Goal: Information Seeking & Learning: Learn about a topic

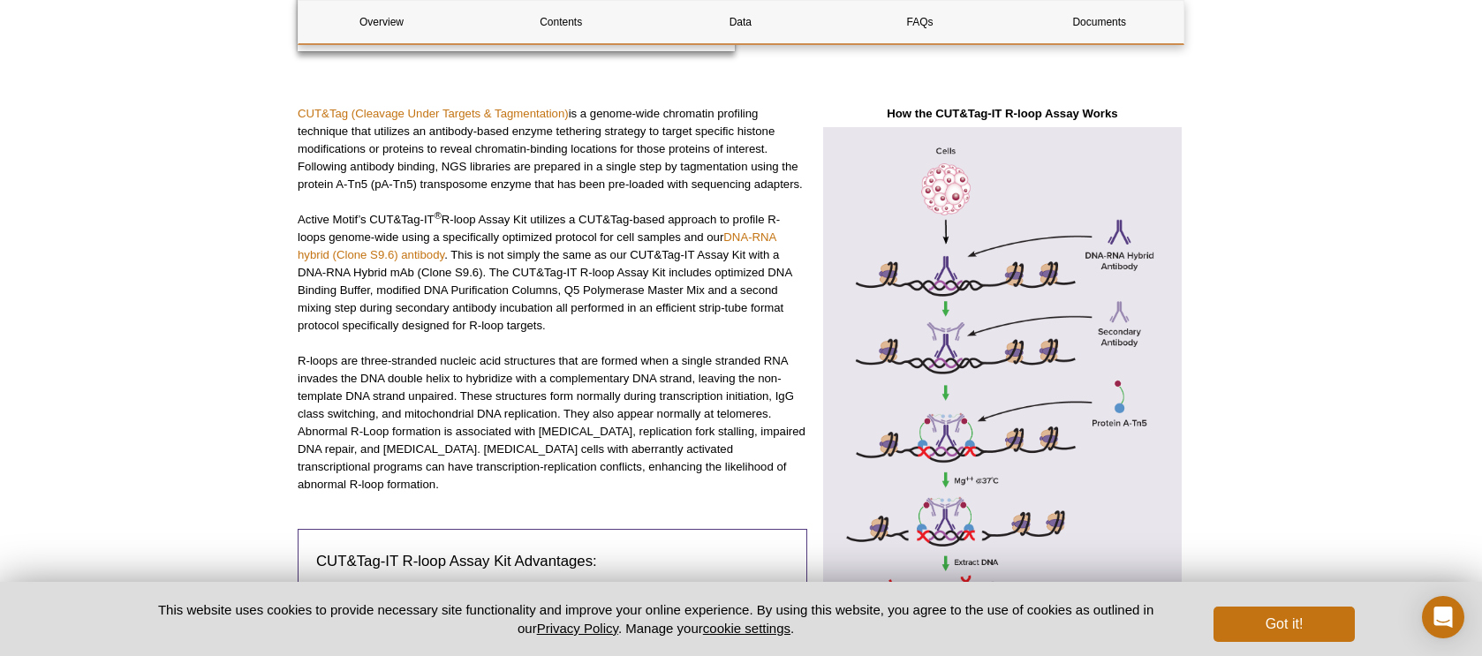
scroll to position [554, 0]
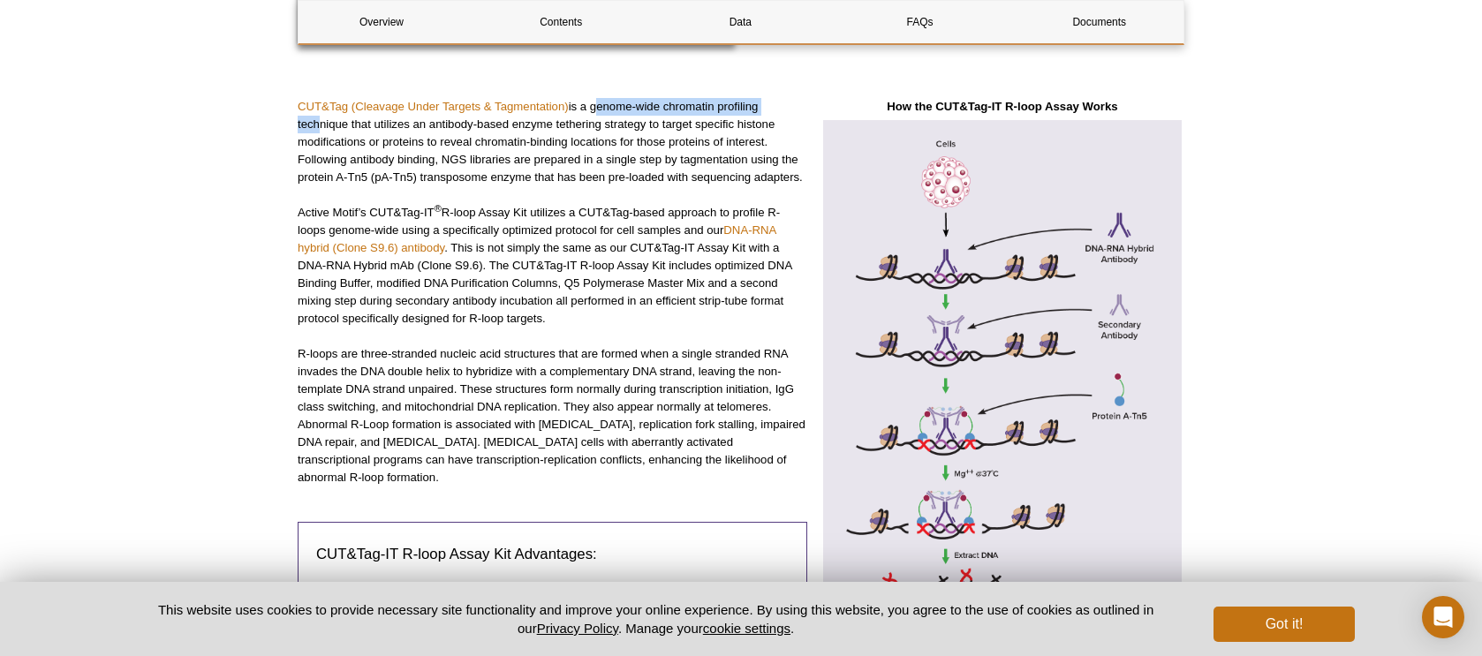
drag, startPoint x: 595, startPoint y: 107, endPoint x: 313, endPoint y: 132, distance: 282.7
click at [313, 132] on p "CUT&Tag (Cleavage Under Targets & Tagmentation) is a genome-wide chromatin prof…" at bounding box center [552, 142] width 509 height 88
drag, startPoint x: 404, startPoint y: 124, endPoint x: 798, endPoint y: 124, distance: 393.8
click at [798, 124] on p "CUT&Tag (Cleavage Under Targets & Tagmentation) is a genome-wide chromatin prof…" at bounding box center [552, 142] width 509 height 88
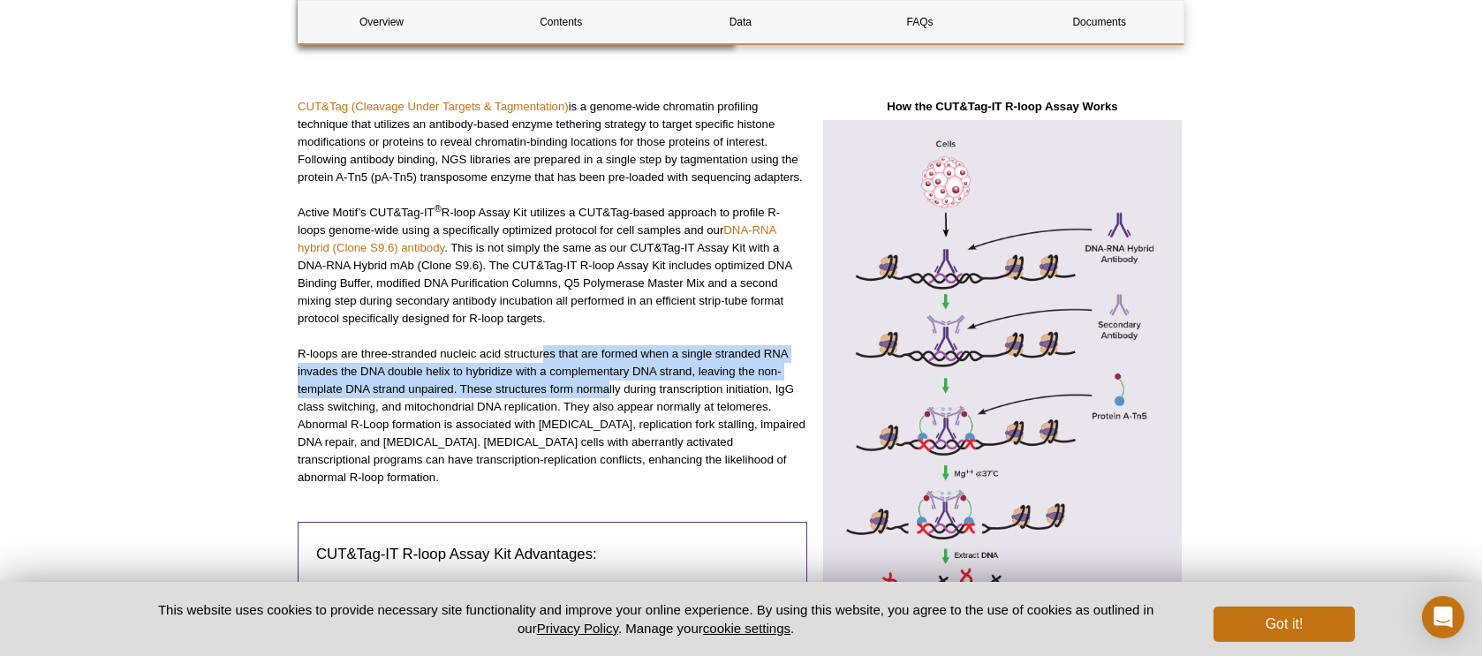
drag, startPoint x: 542, startPoint y: 362, endPoint x: 607, endPoint y: 397, distance: 74.3
click at [607, 397] on p "R-loops are three-stranded nucleic acid structures that are formed when a singl…" at bounding box center [552, 415] width 509 height 141
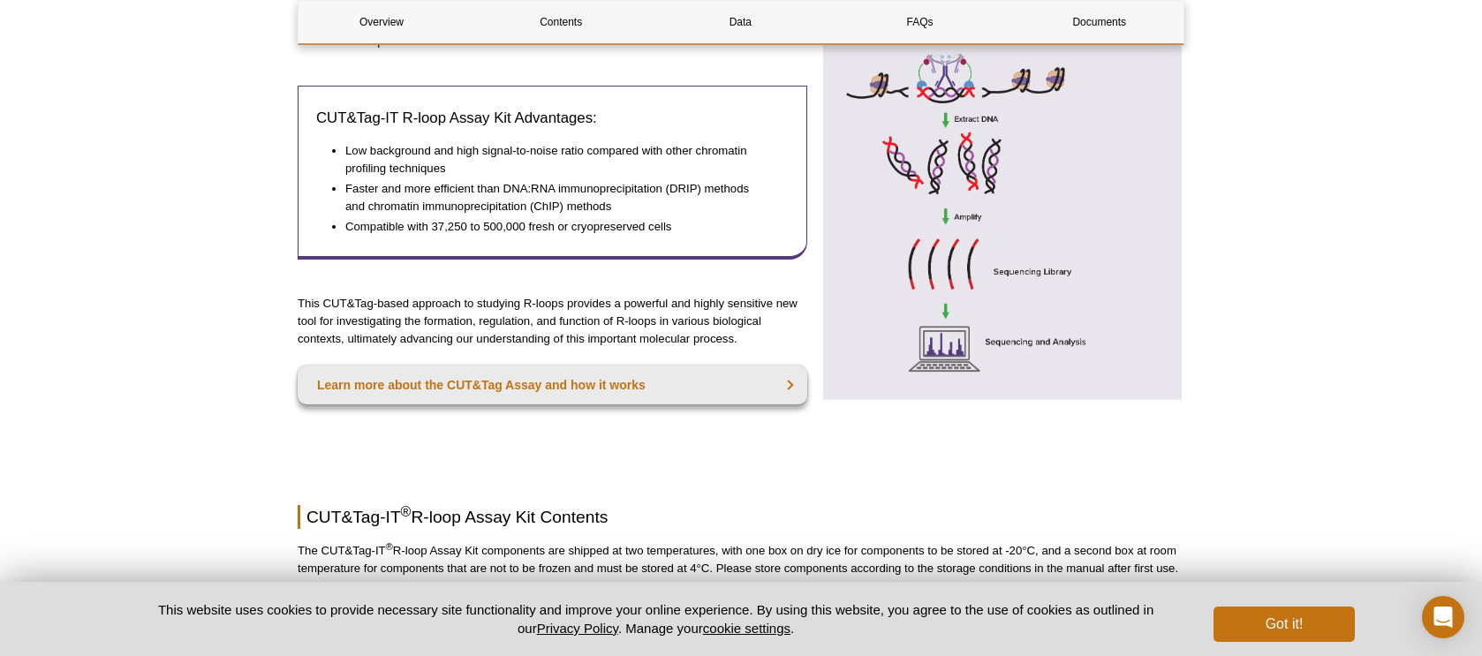
scroll to position [997, 0]
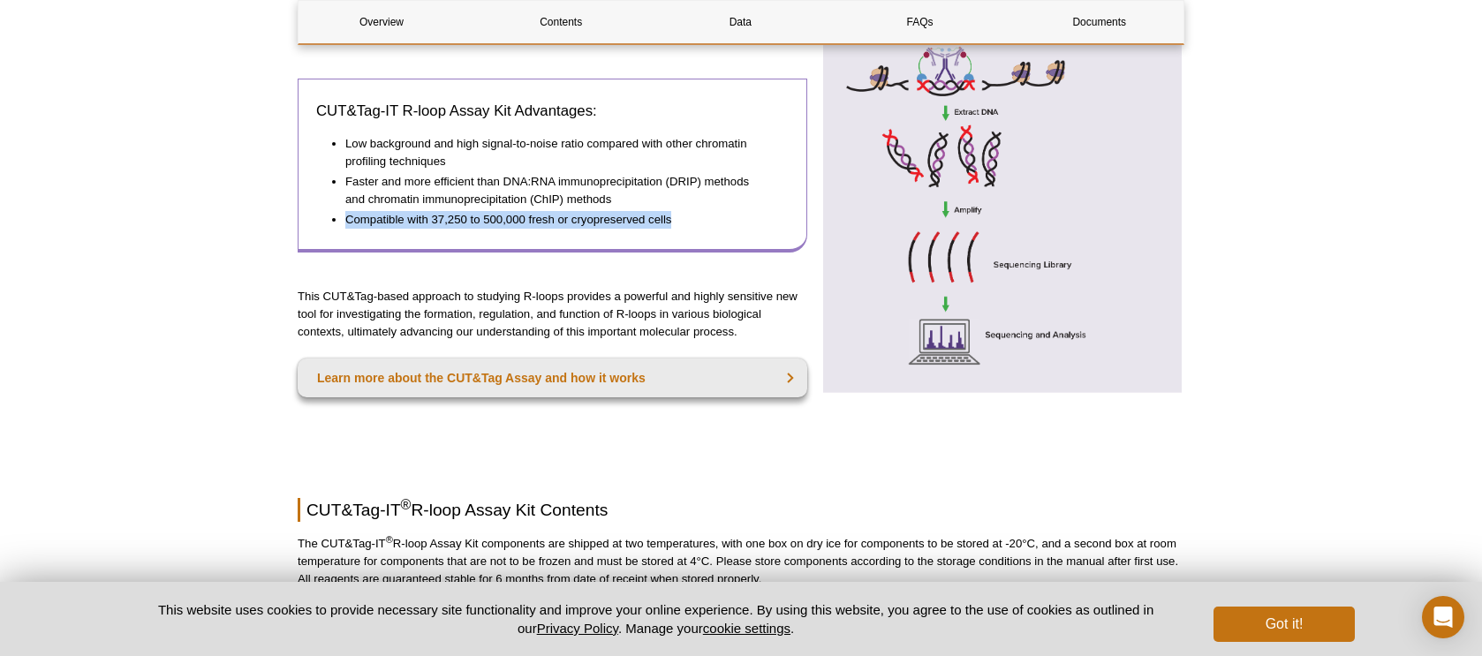
drag, startPoint x: 345, startPoint y: 204, endPoint x: 685, endPoint y: 201, distance: 339.9
click at [685, 211] on li "Compatible with 37,250 to 500,000 fresh or cryopreserved cells" at bounding box center [558, 220] width 426 height 18
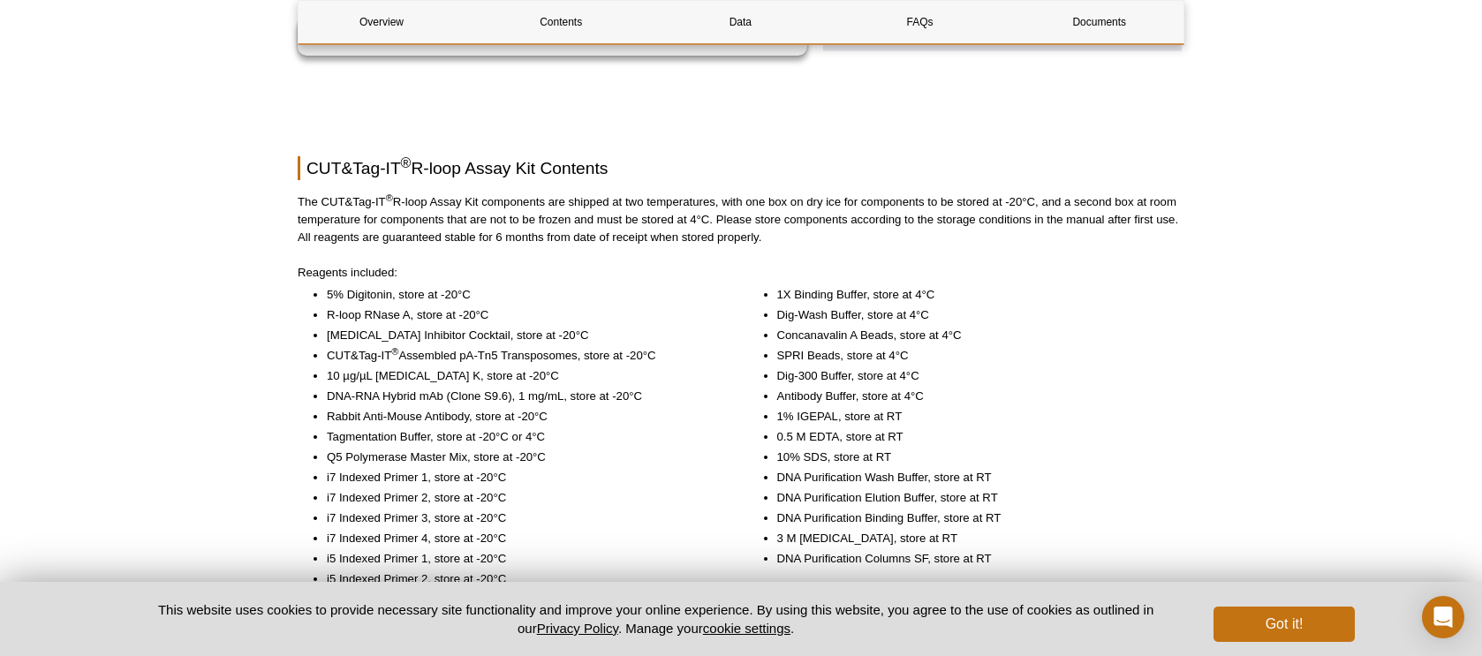
scroll to position [1360, 0]
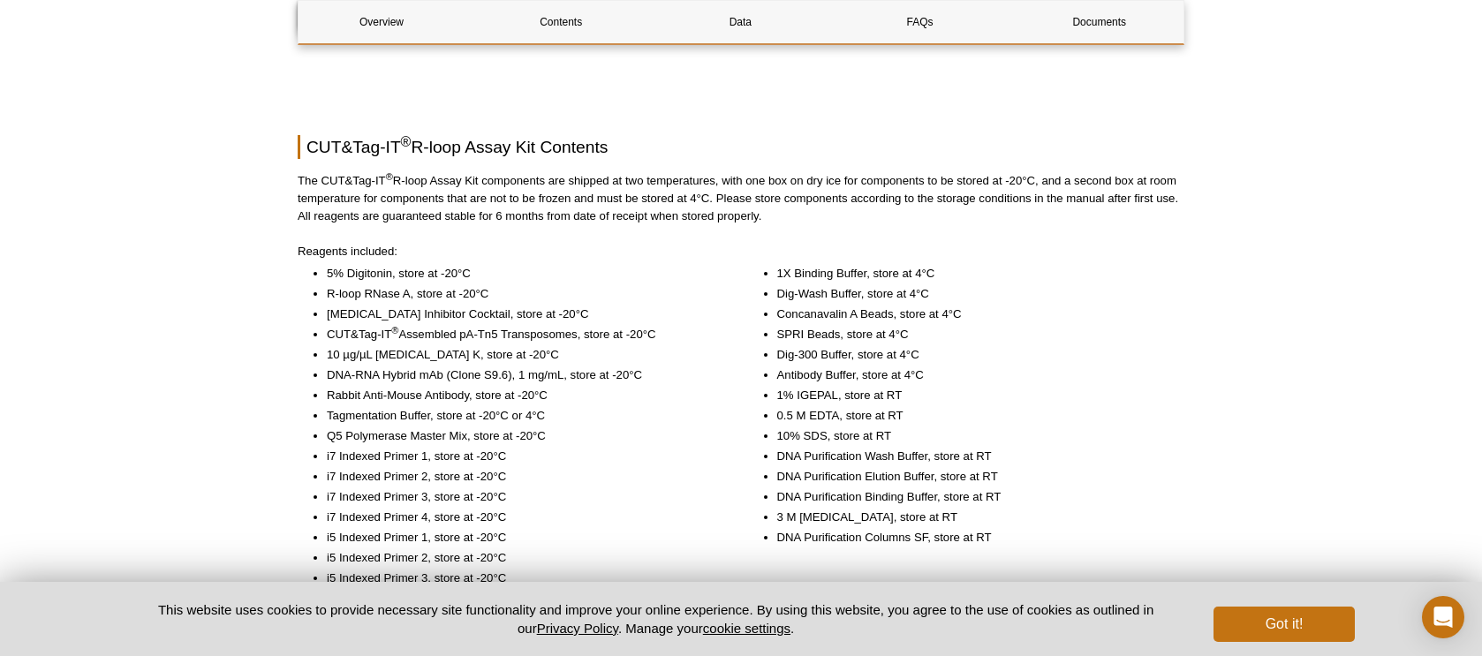
drag, startPoint x: 298, startPoint y: 162, endPoint x: 1152, endPoint y: 189, distance: 854.2
click at [1152, 189] on p "The CUT&Tag-IT ® R-loop Assay Kit components are shipped at two temperatures, w…" at bounding box center [741, 198] width 886 height 53
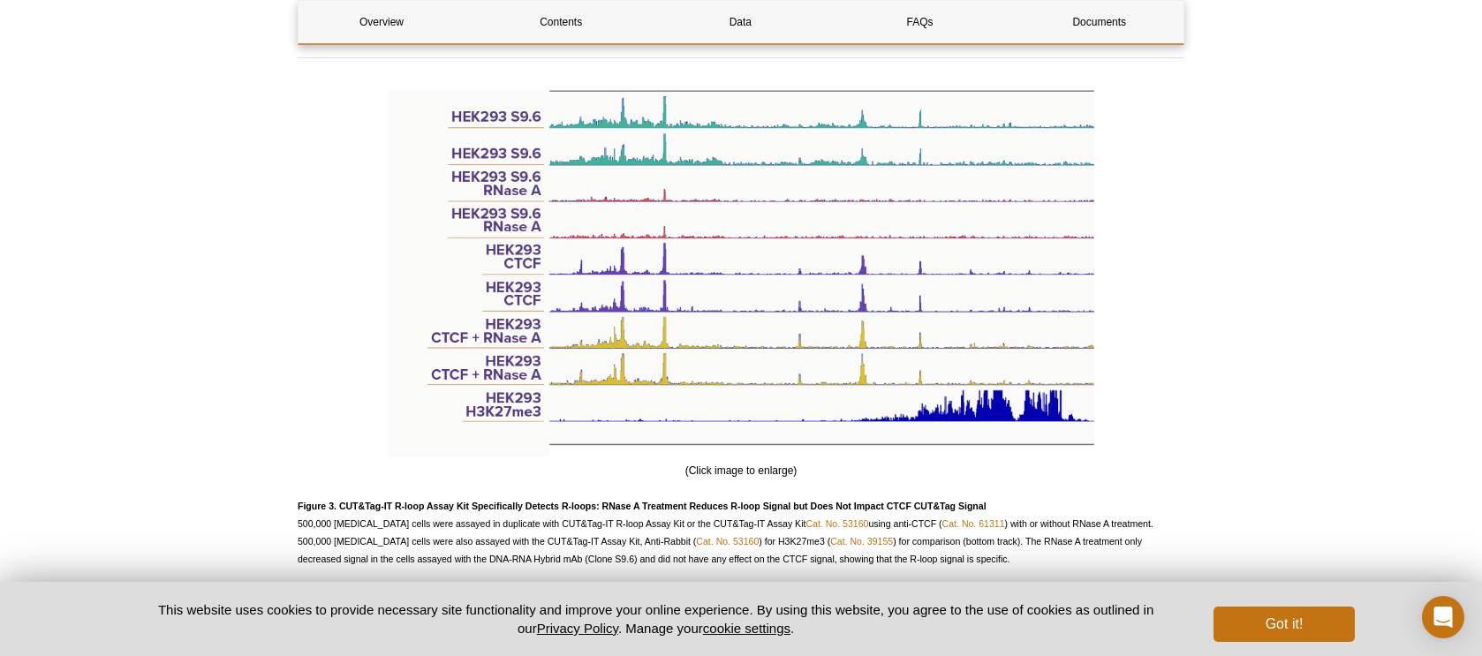
scroll to position [3103, 0]
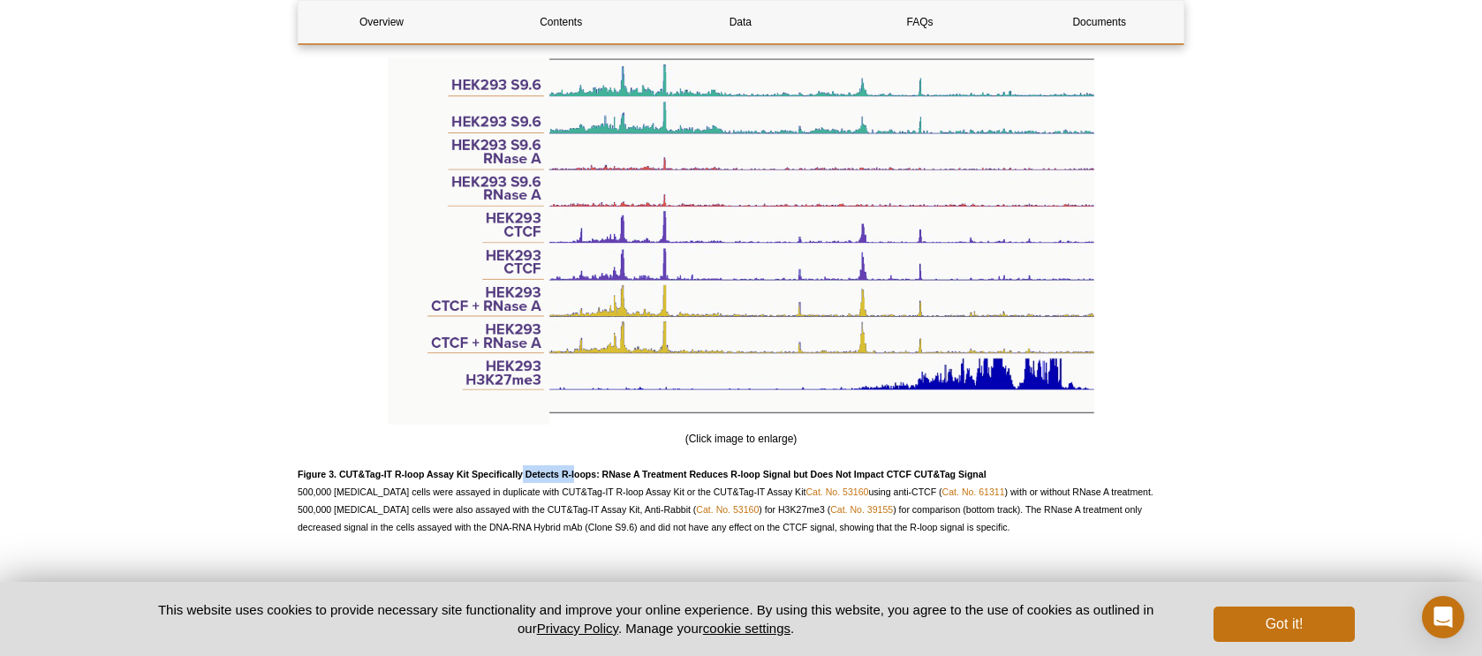
drag, startPoint x: 524, startPoint y: 462, endPoint x: 576, endPoint y: 465, distance: 52.2
click at [576, 469] on strong "Figure 3. CUT&Tag-IT R-loop Assay Kit Specifically Detects R-loops: RNase A Tre…" at bounding box center [642, 474] width 689 height 11
drag, startPoint x: 602, startPoint y: 464, endPoint x: 817, endPoint y: 464, distance: 214.5
click at [817, 469] on strong "Figure 3. CUT&Tag-IT R-loop Assay Kit Specifically Detects R-loops: RNase A Tre…" at bounding box center [642, 474] width 689 height 11
click at [852, 469] on strong "Figure 3. CUT&Tag-IT R-loop Assay Kit Specifically Detects R-loops: RNase A Tre…" at bounding box center [642, 474] width 689 height 11
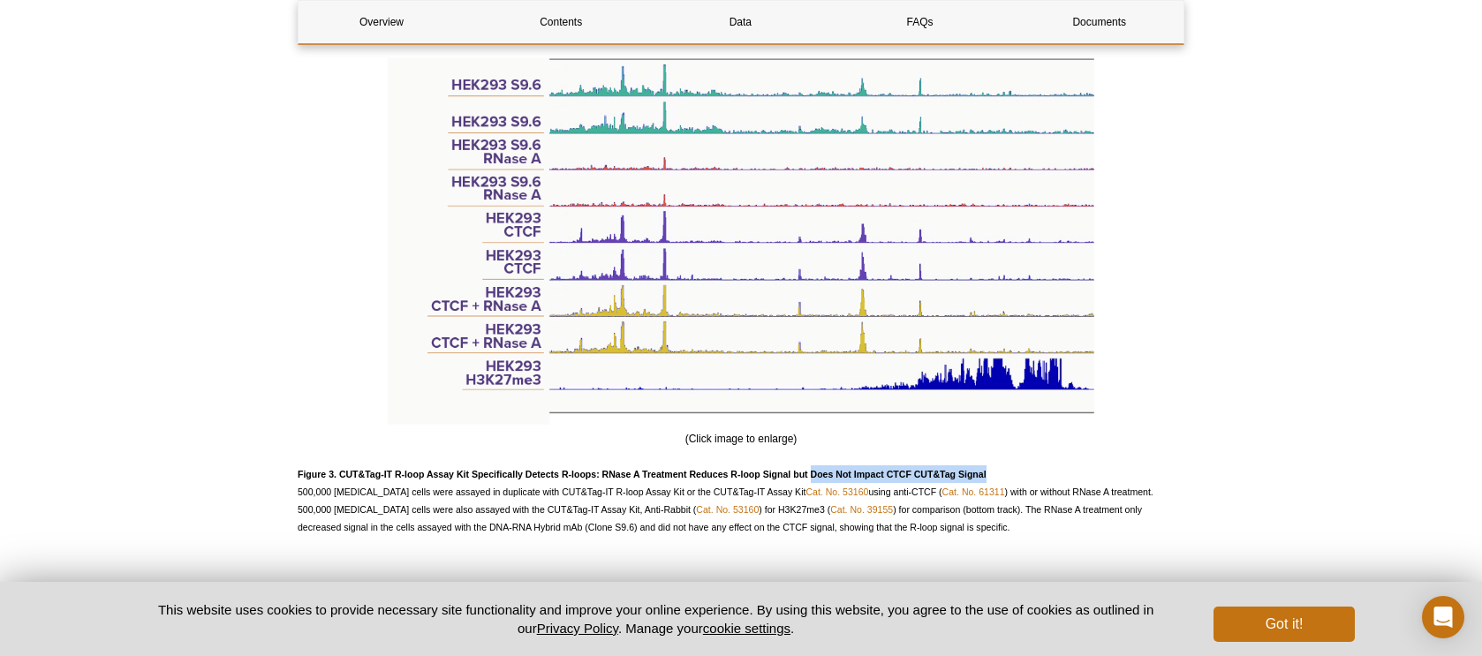
drag, startPoint x: 810, startPoint y: 462, endPoint x: 989, endPoint y: 462, distance: 179.2
click at [989, 465] on p "Figure 3. CUT&Tag-IT R-loop Assay Kit Specifically Detects R-loops: RNase A Tre…" at bounding box center [741, 500] width 886 height 71
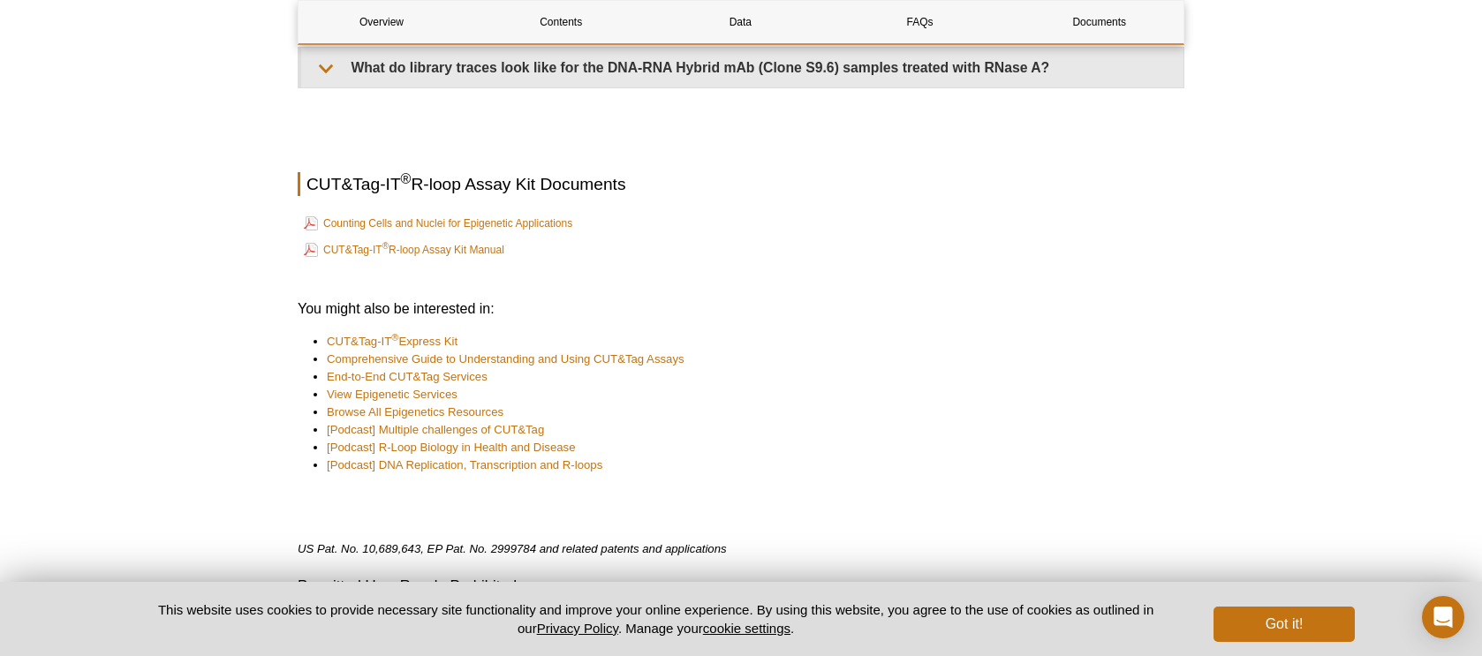
scroll to position [4324, 0]
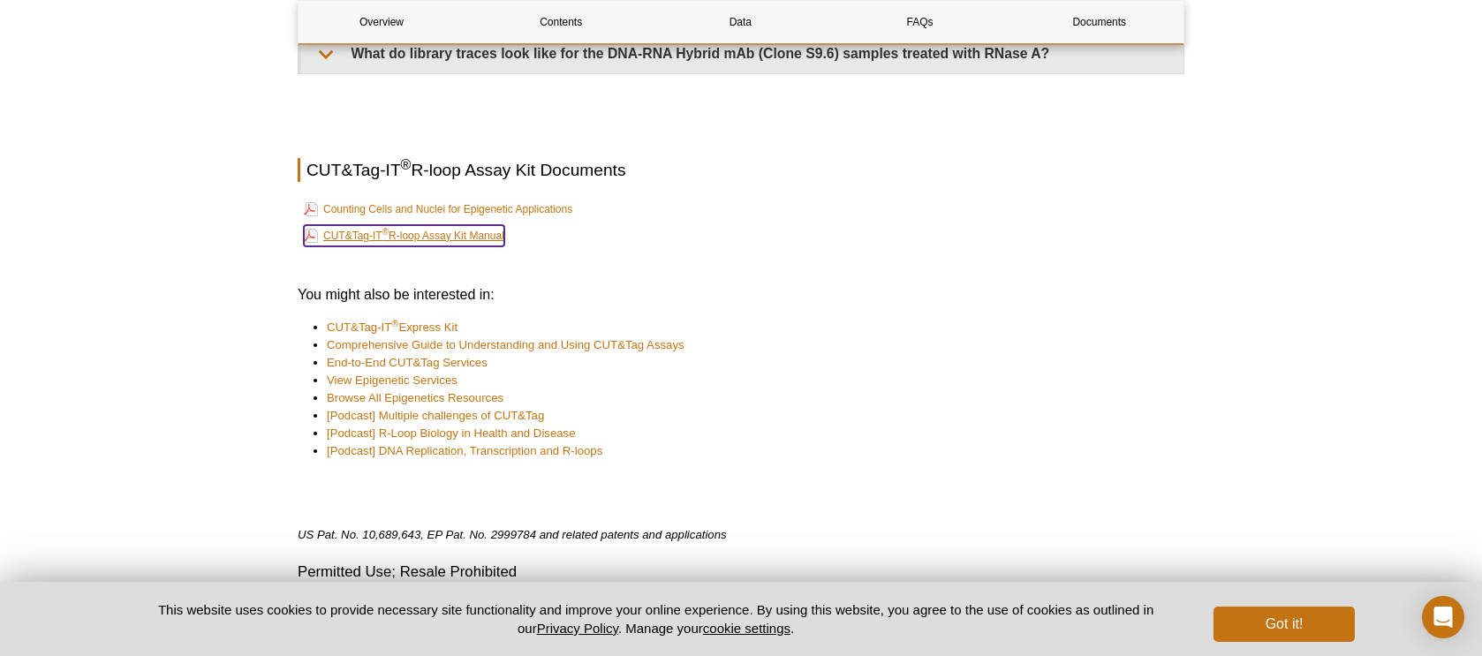
click at [438, 225] on link "CUT&Tag-IT ® R-loop Assay Kit Manual" at bounding box center [404, 235] width 200 height 21
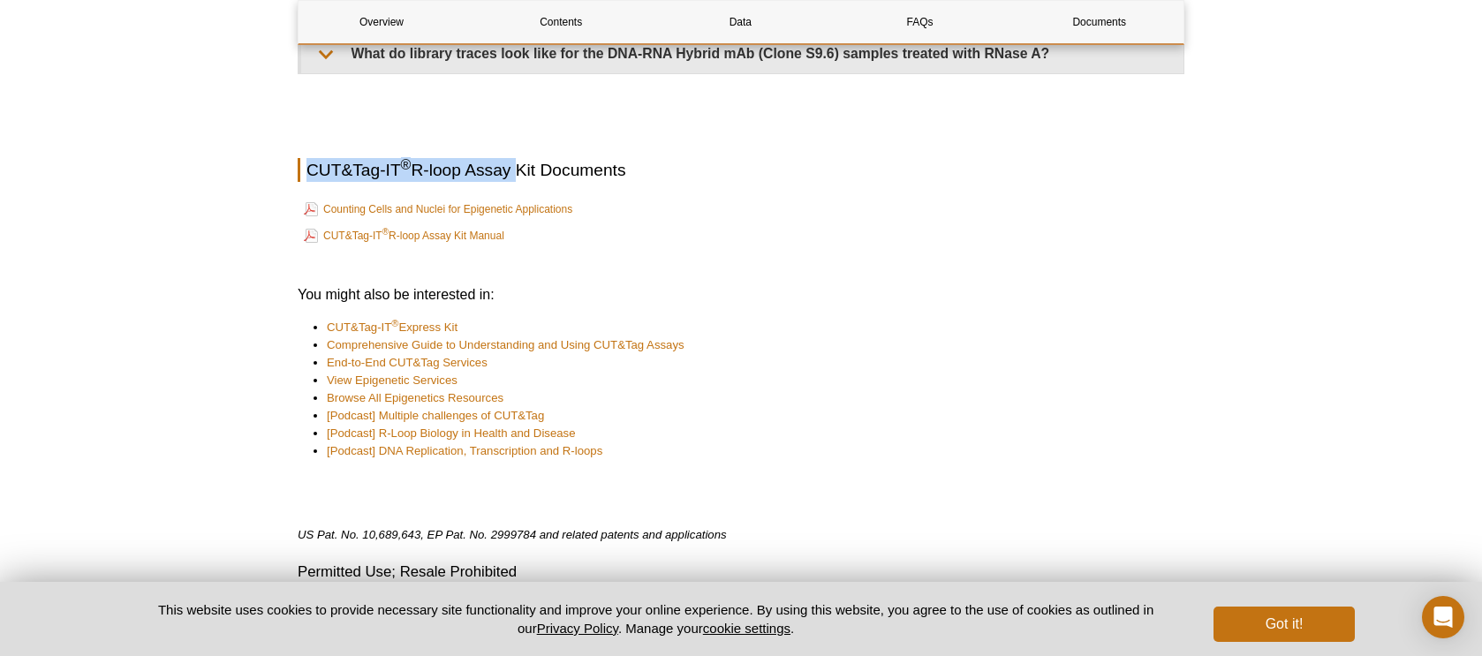
drag, startPoint x: 307, startPoint y: 149, endPoint x: 513, endPoint y: 152, distance: 205.7
click at [513, 158] on h2 "CUT&Tag-IT ® R-loop Assay Kit Documents" at bounding box center [741, 170] width 886 height 24
copy h2 "CUT&Tag-IT ® R-loop Assay"
